Goal: Information Seeking & Learning: Learn about a topic

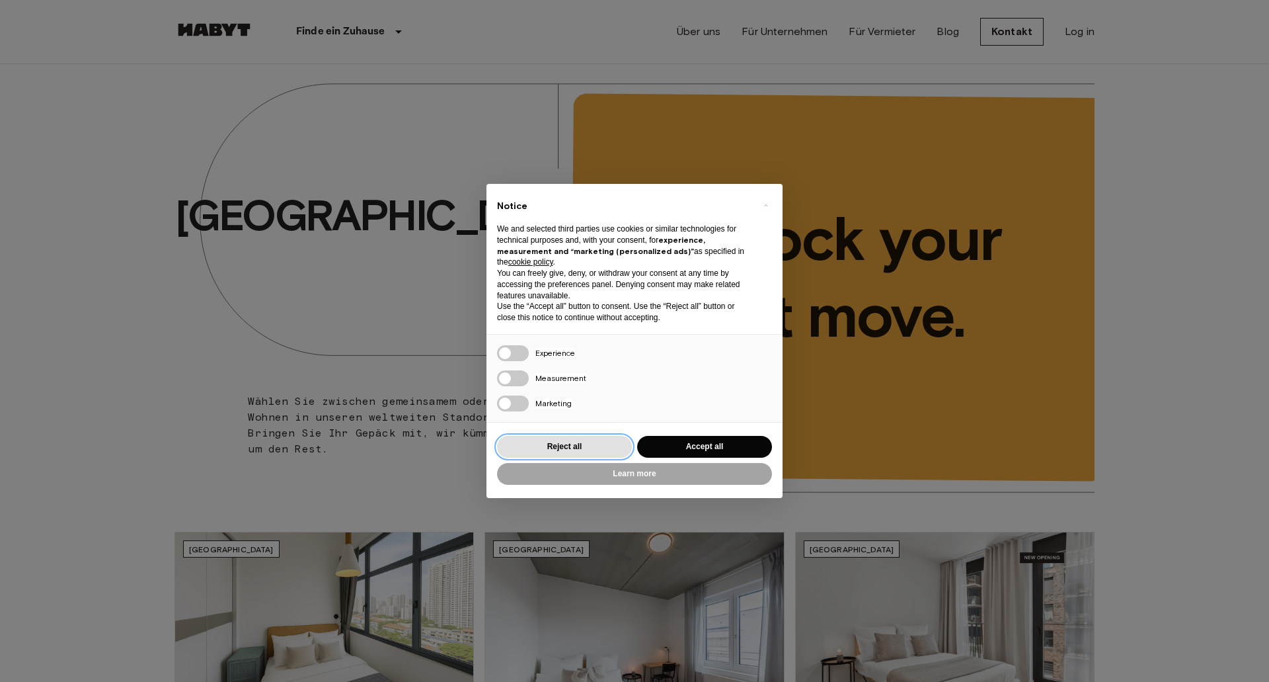
click at [571, 455] on button "Reject all" at bounding box center [564, 447] width 135 height 22
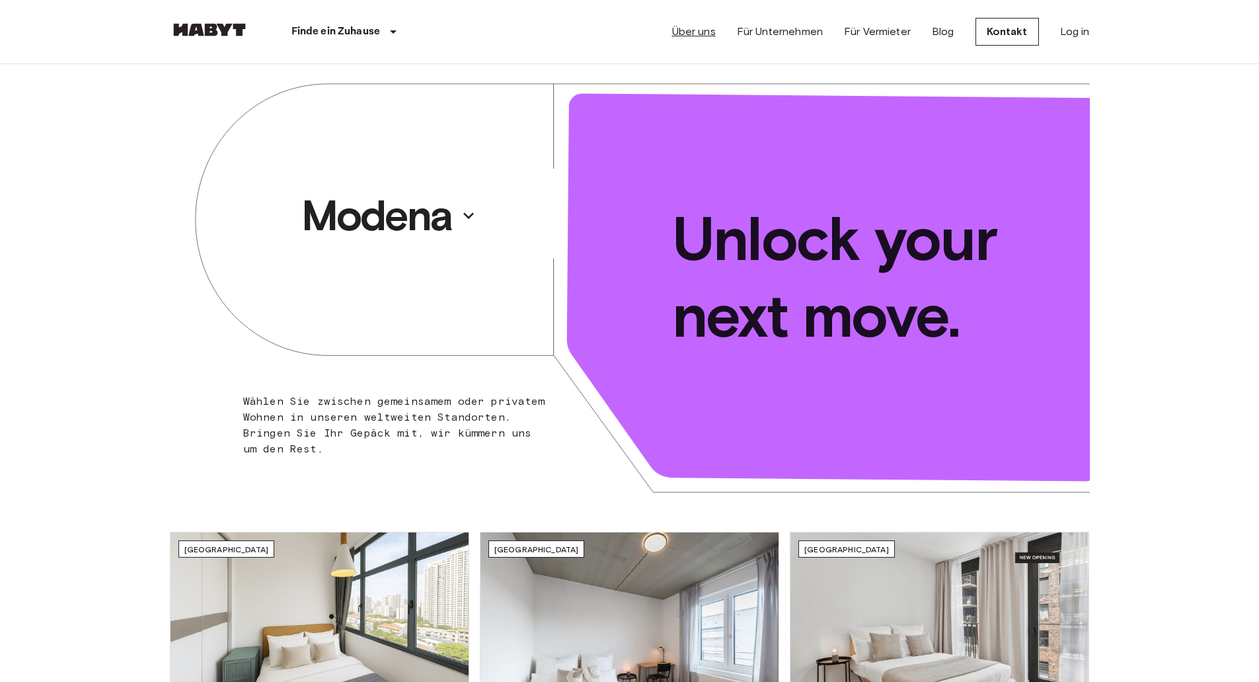
click at [696, 31] on link "Über uns" at bounding box center [694, 32] width 44 height 16
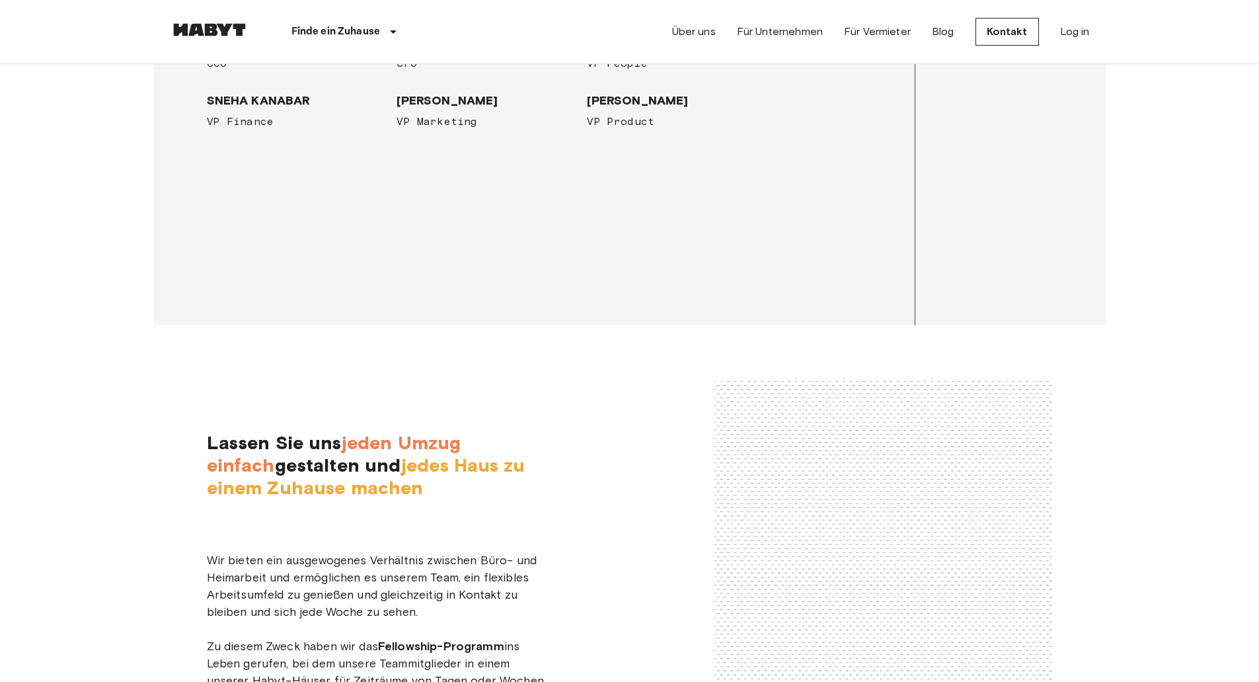
scroll to position [2049, 0]
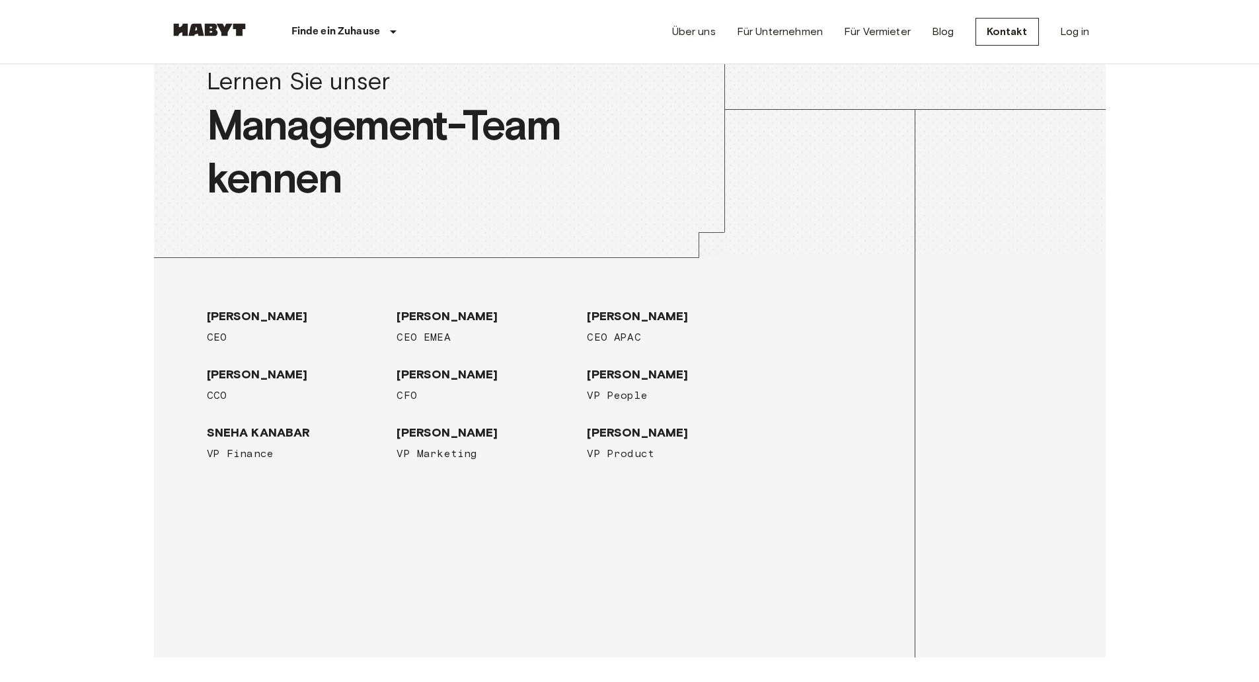
scroll to position [1388, 0]
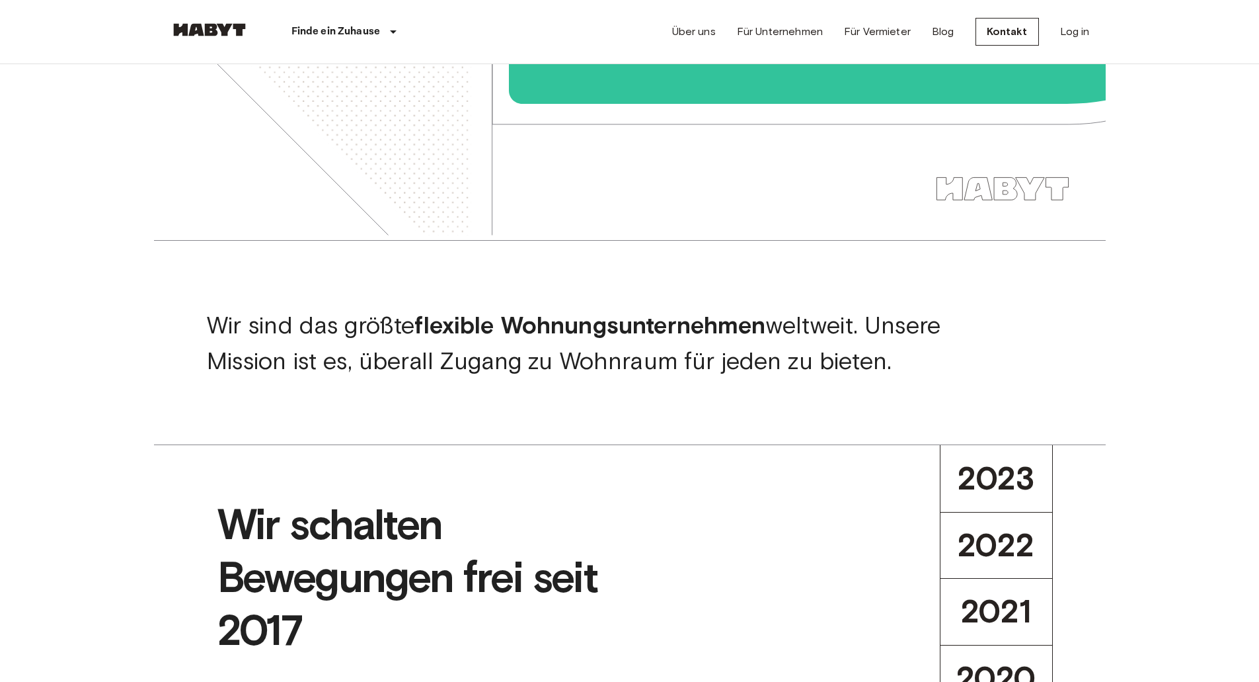
scroll to position [264, 0]
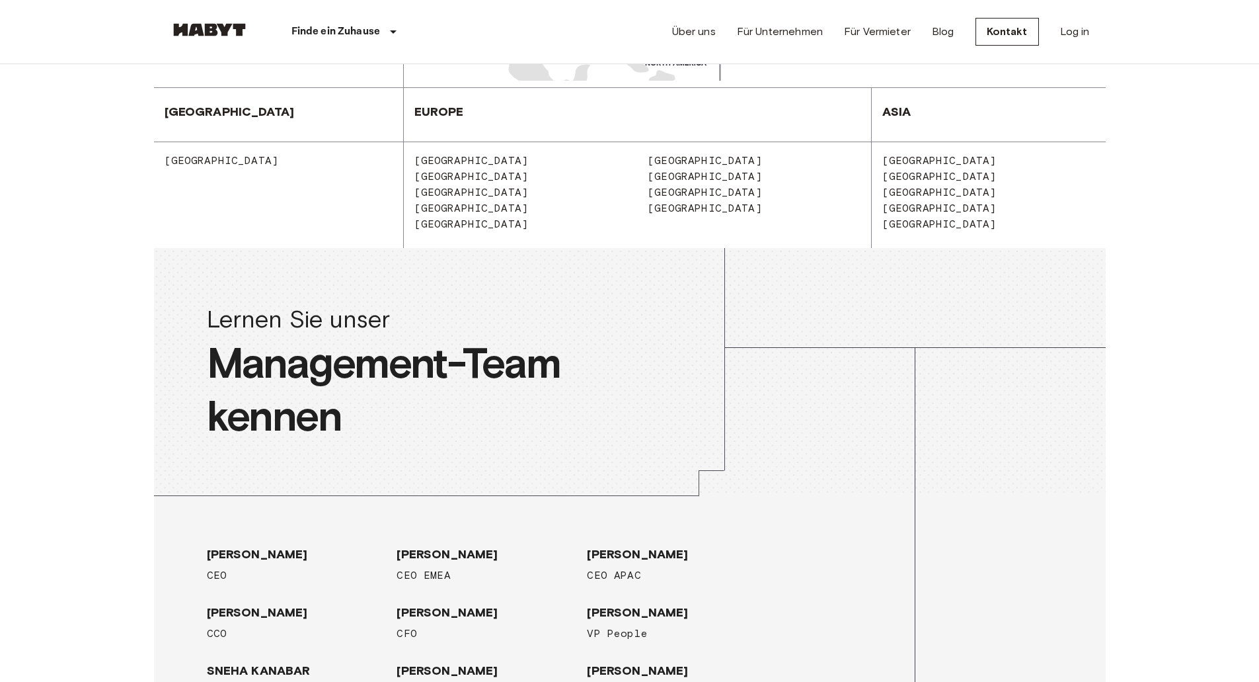
drag, startPoint x: 125, startPoint y: 256, endPoint x: 126, endPoint y: 386, distance: 129.6
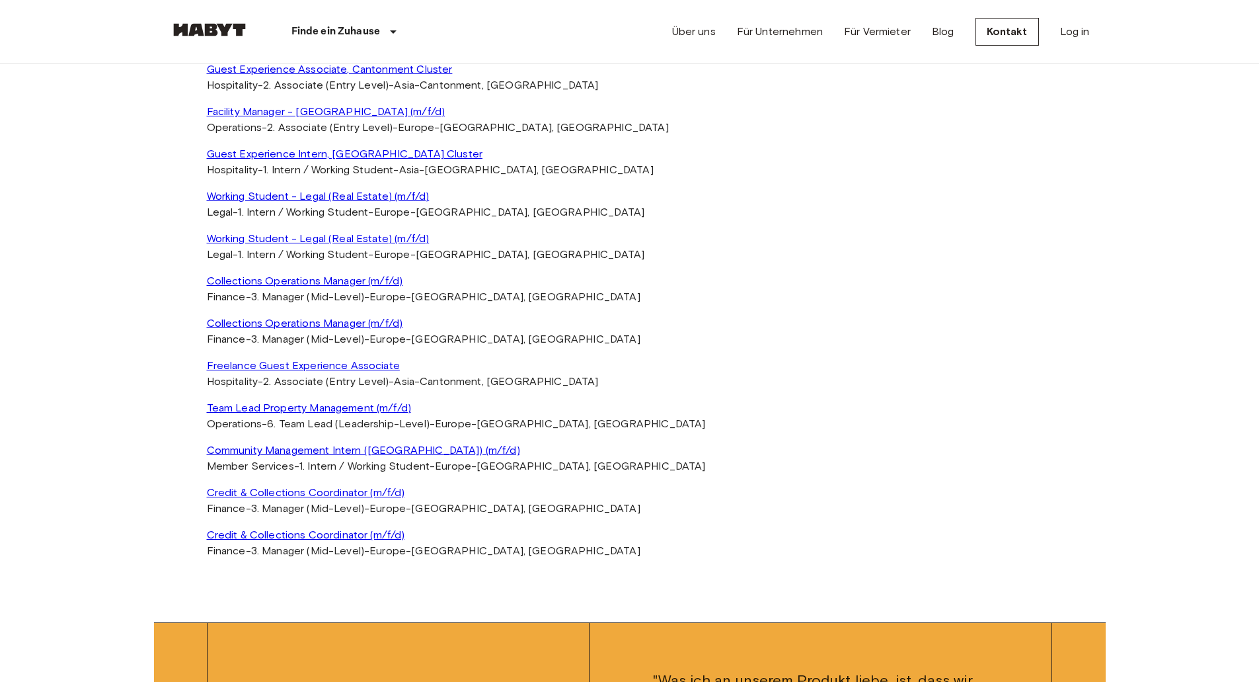
scroll to position [3469, 0]
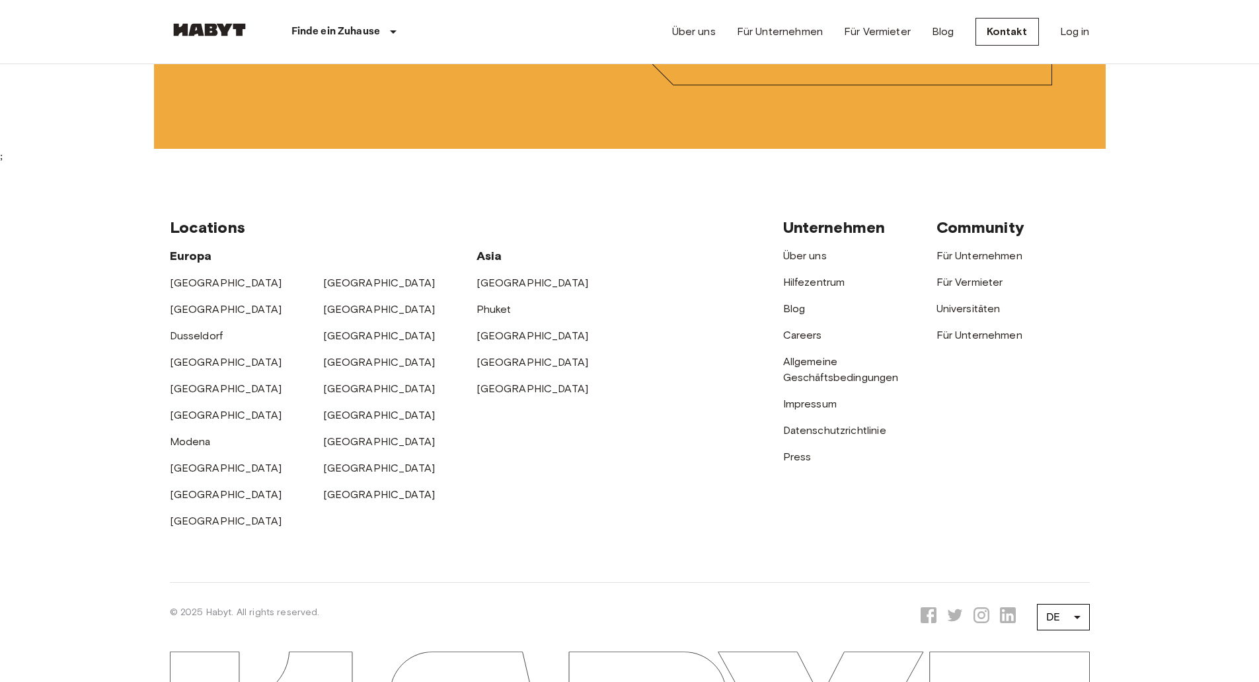
drag, startPoint x: 147, startPoint y: 324, endPoint x: 139, endPoint y: 420, distance: 96.2
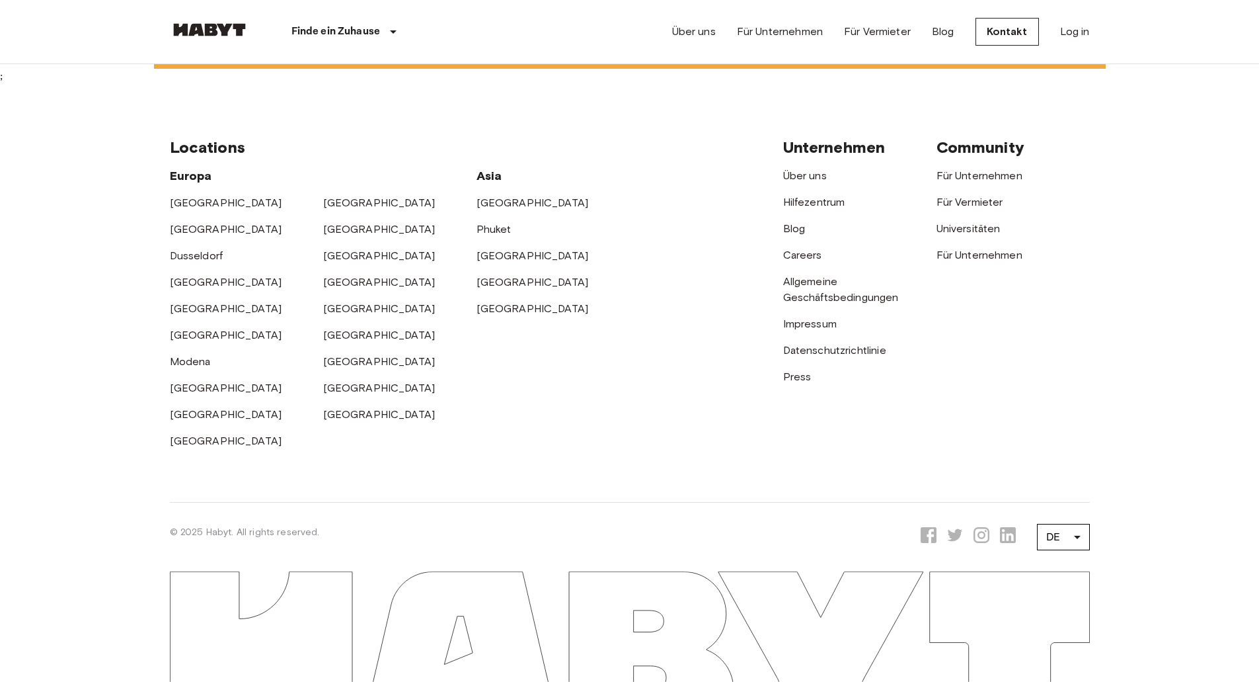
drag, startPoint x: 143, startPoint y: 450, endPoint x: 141, endPoint y: 494, distance: 44.4
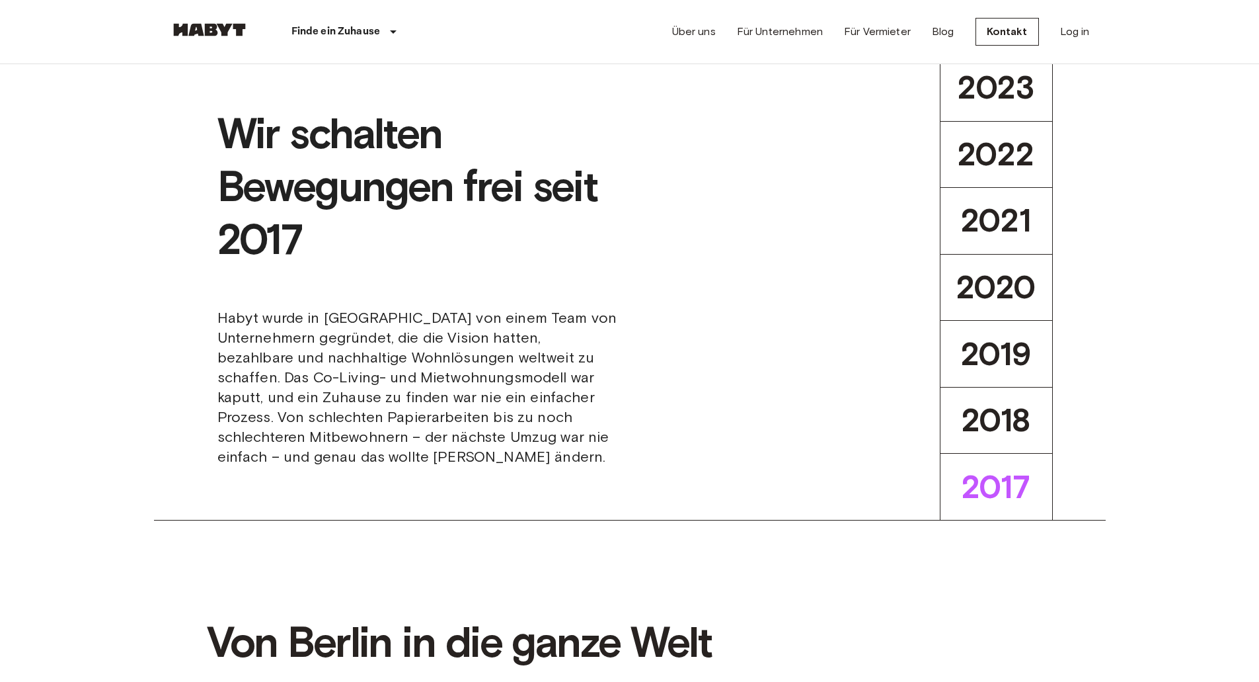
scroll to position [0, 0]
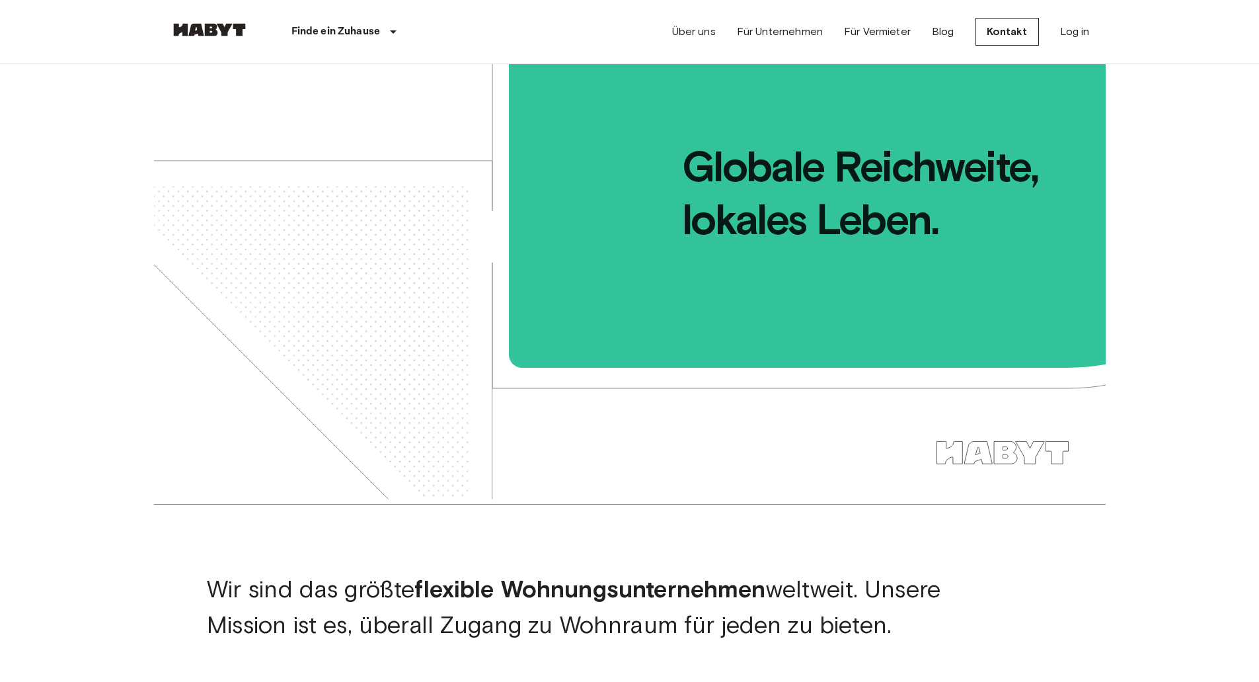
drag, startPoint x: 141, startPoint y: 494, endPoint x: 192, endPoint y: 37, distance: 460.3
